Goal: Check status

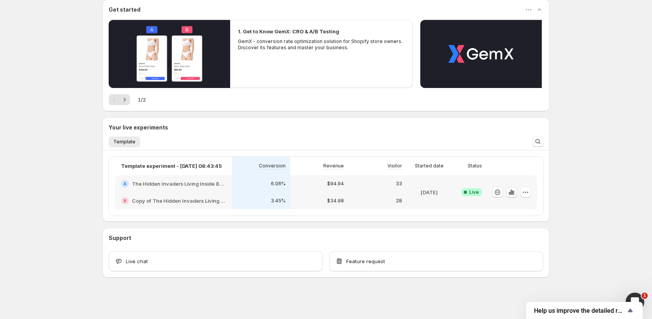
click at [510, 194] on icon "button" at bounding box center [512, 193] width 8 height 8
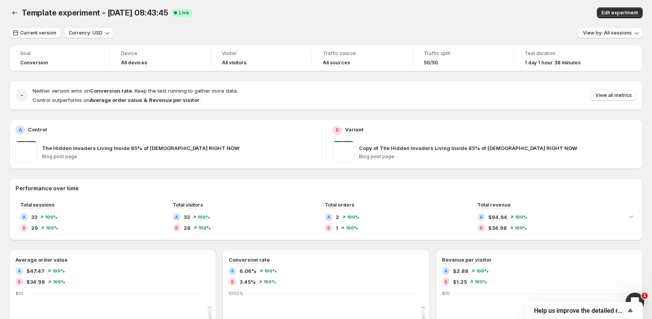
scroll to position [23, 0]
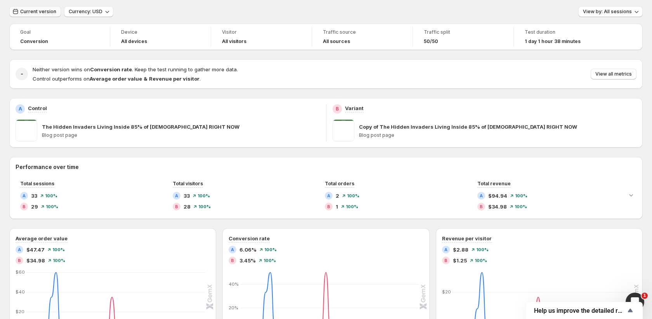
click at [48, 16] on button "Current version" at bounding box center [35, 11] width 52 height 11
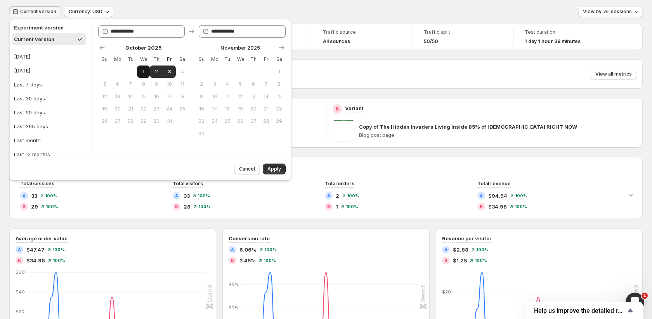
click at [142, 68] on button "1" at bounding box center [143, 72] width 13 height 12
type input "**********"
click at [173, 69] on button "3" at bounding box center [169, 72] width 13 height 12
type input "**********"
click at [280, 171] on span "Apply" at bounding box center [274, 169] width 14 height 6
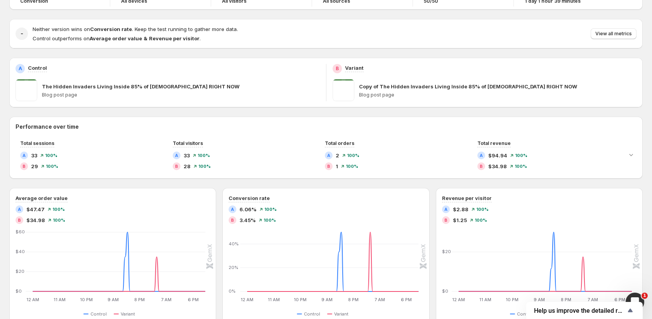
scroll to position [0, 0]
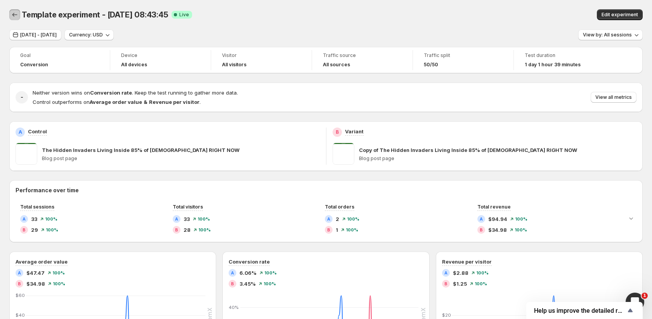
click at [14, 15] on icon "Back" at bounding box center [14, 15] width 5 height 4
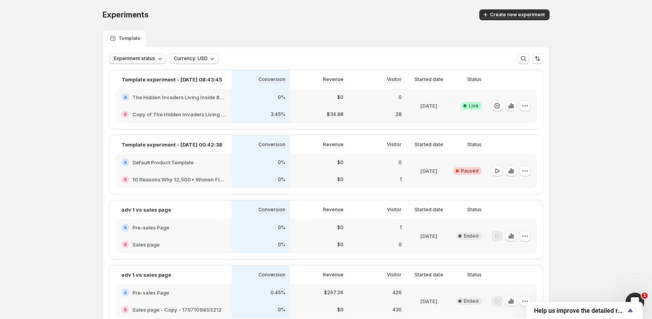
click at [140, 58] on span "Experiment status" at bounding box center [135, 58] width 42 height 6
click at [180, 58] on span "Currency: USD" at bounding box center [191, 58] width 34 height 6
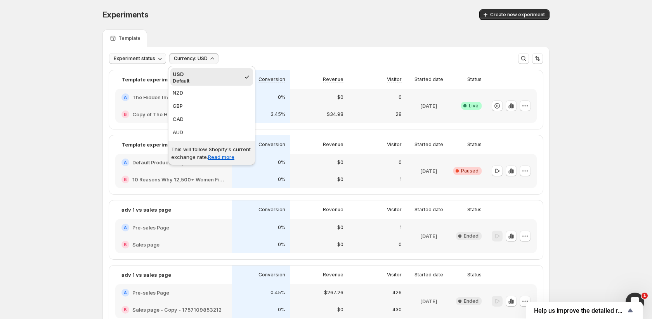
click at [148, 61] on span "Experiment status" at bounding box center [135, 58] width 42 height 6
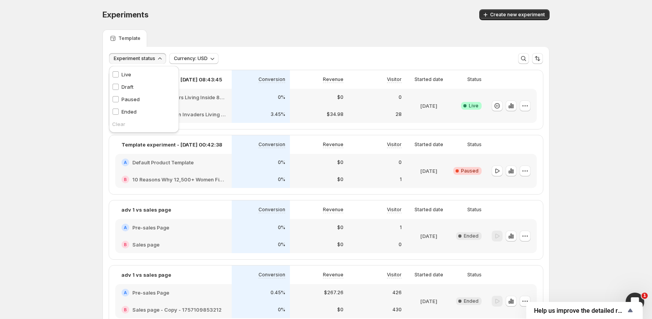
click at [121, 73] on p "Live" at bounding box center [126, 75] width 10 height 8
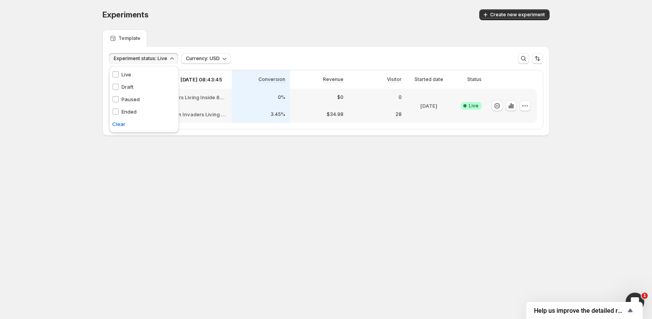
click at [73, 74] on div "Experiments. This page is ready Experiments Create new experiment Template Expe…" at bounding box center [326, 89] width 652 height 178
